Goal: Transaction & Acquisition: Purchase product/service

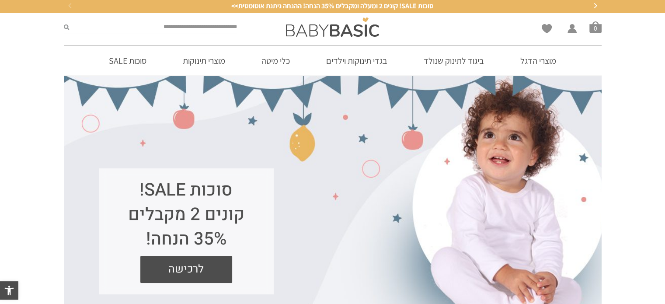
scroll to position [3, 0]
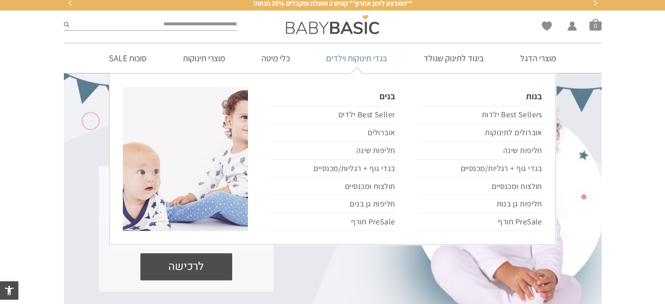
click at [373, 61] on link "בגדי תינוקות וילדים" at bounding box center [356, 58] width 87 height 30
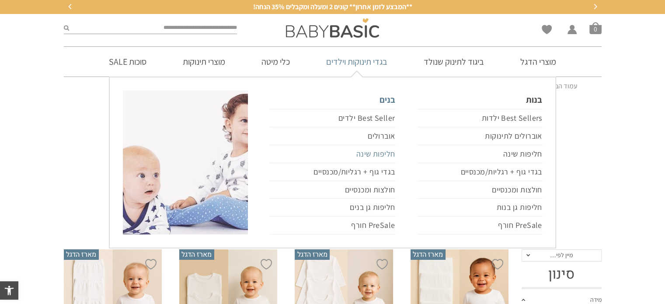
click at [369, 151] on link "חליפות שינה" at bounding box center [332, 154] width 125 height 18
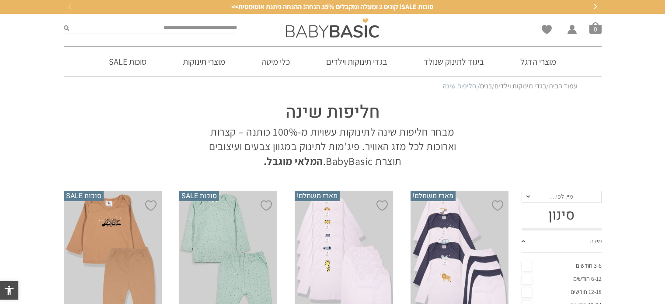
scroll to position [107, 0]
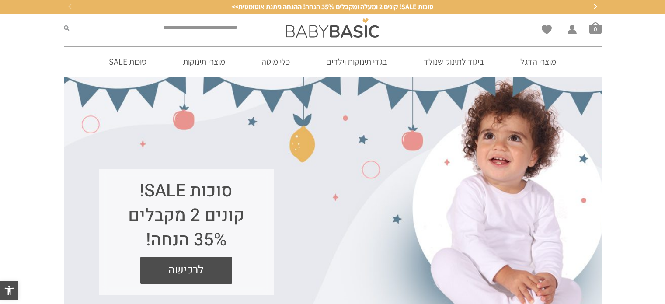
scroll to position [3, 0]
